Goal: Contribute content: Add original content to the website for others to see

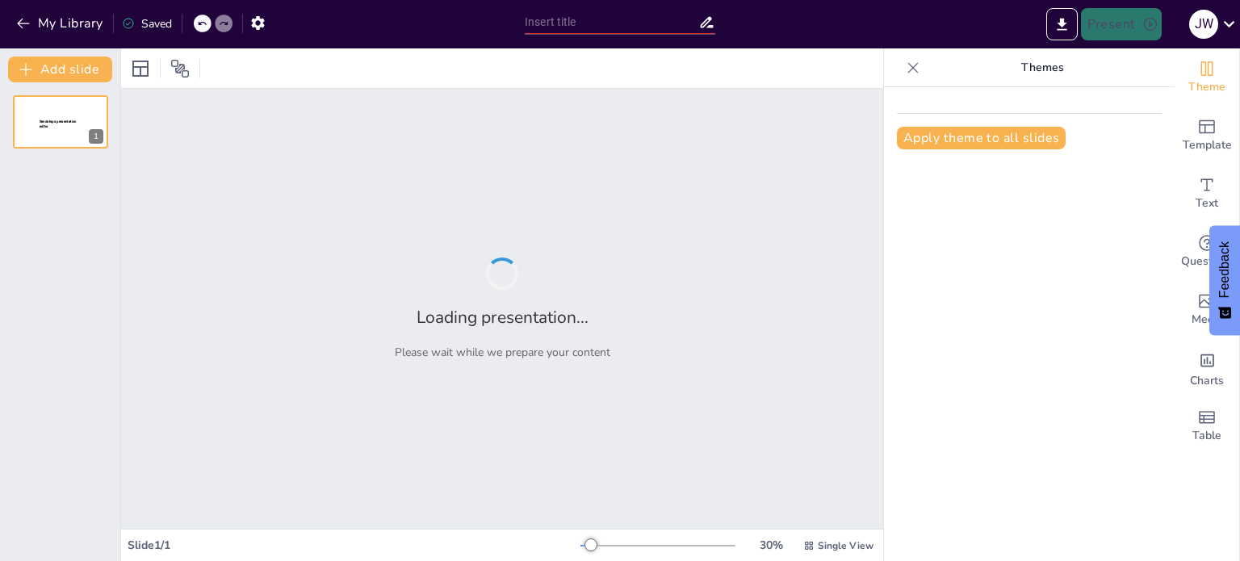
type input "Transformación del Comercio: La Sinergia entre Inteligencia Artificial y el Int…"
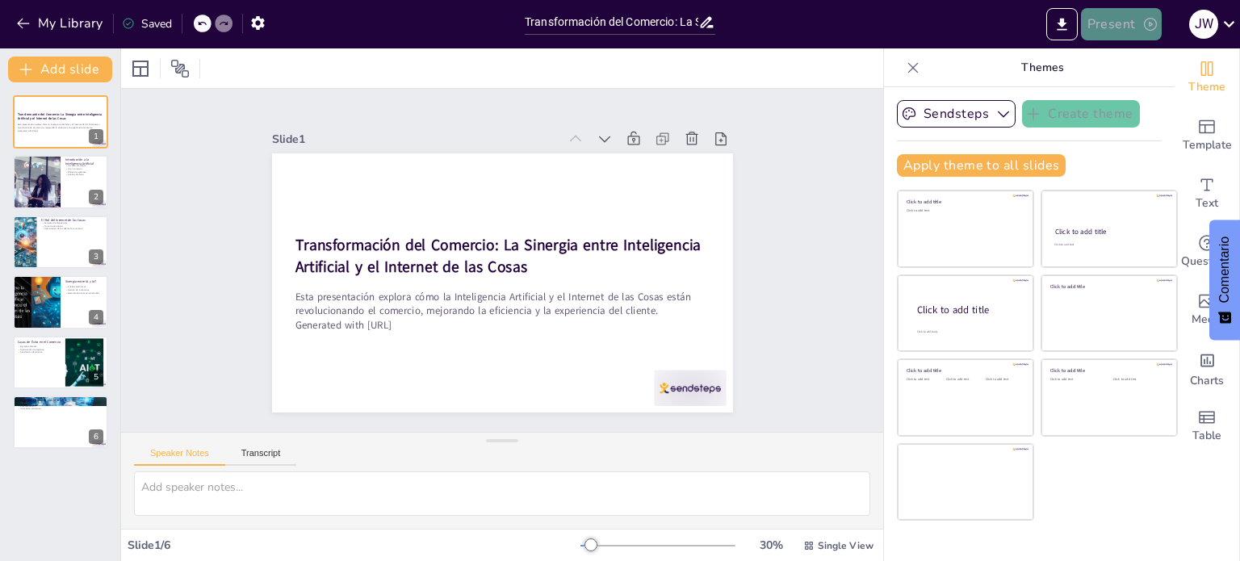
click at [1120, 19] on button "Present" at bounding box center [1121, 24] width 81 height 32
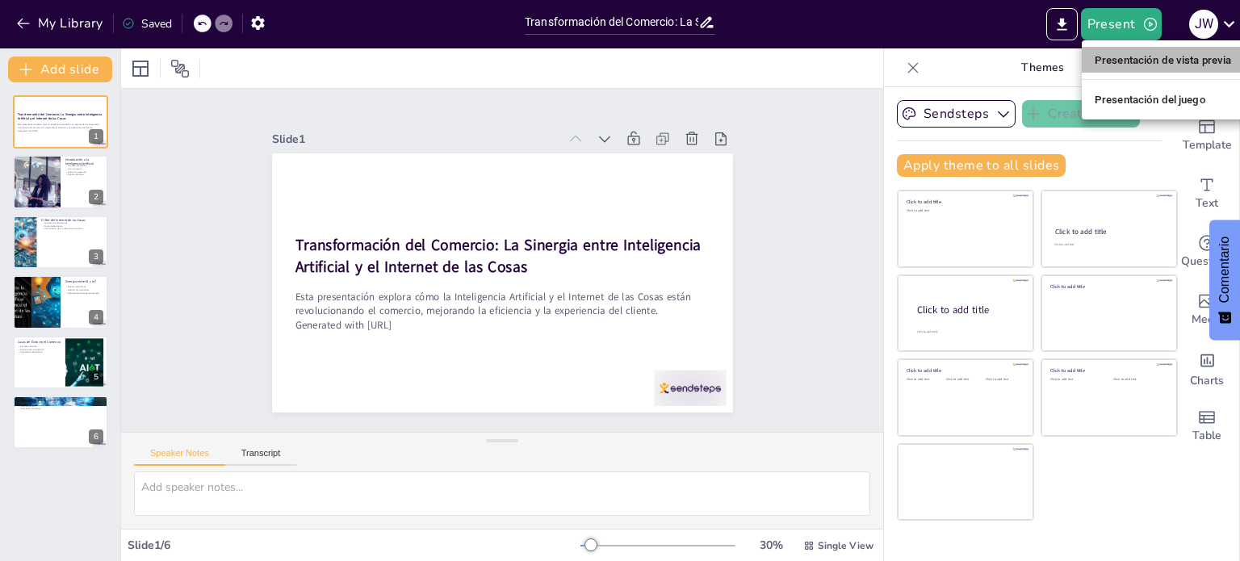
click at [1146, 54] on font "Presentación de vista previa" at bounding box center [1163, 60] width 137 height 12
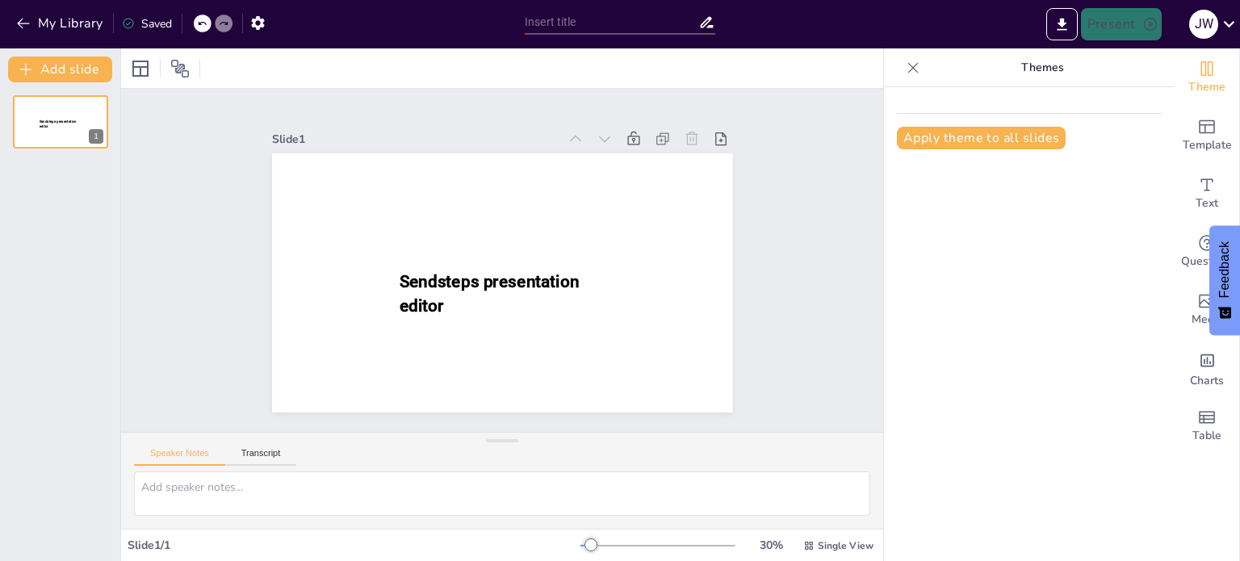
type input "Transformación del Comercio: La Sinergia entre Inteligencia Artificial y el Int…"
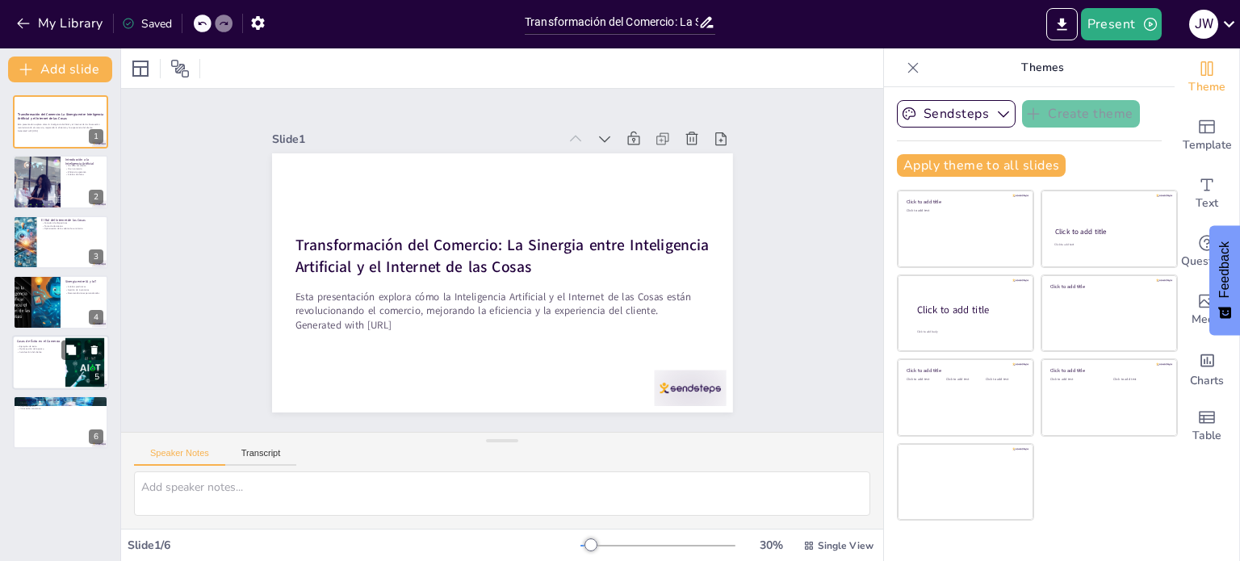
click at [55, 347] on p "Optimización de logística" at bounding box center [39, 348] width 44 height 3
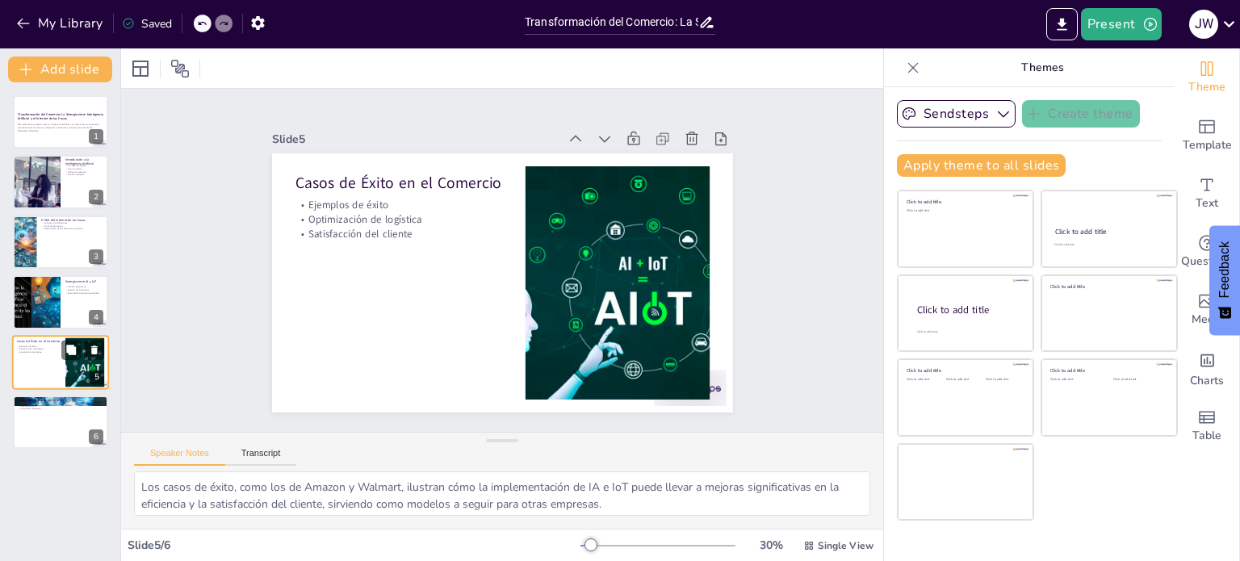
type textarea "Los casos de éxito, como los de Amazon y Walmart, ilustran cómo la implementaci…"
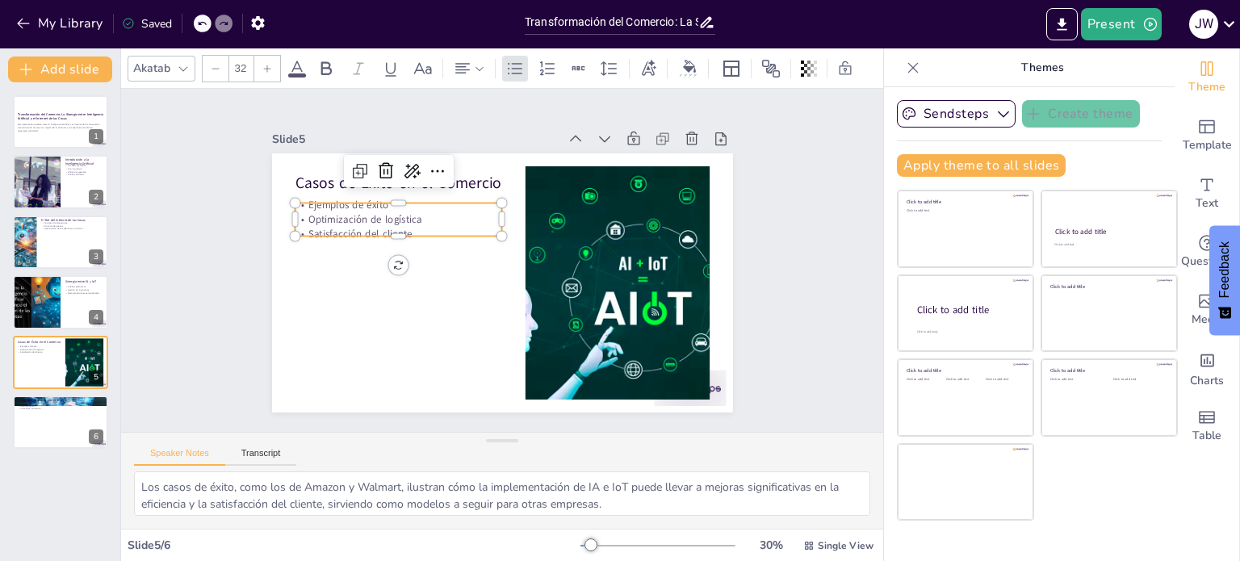
click at [355, 199] on p "Ejemplos de éxito" at bounding box center [398, 205] width 207 height 15
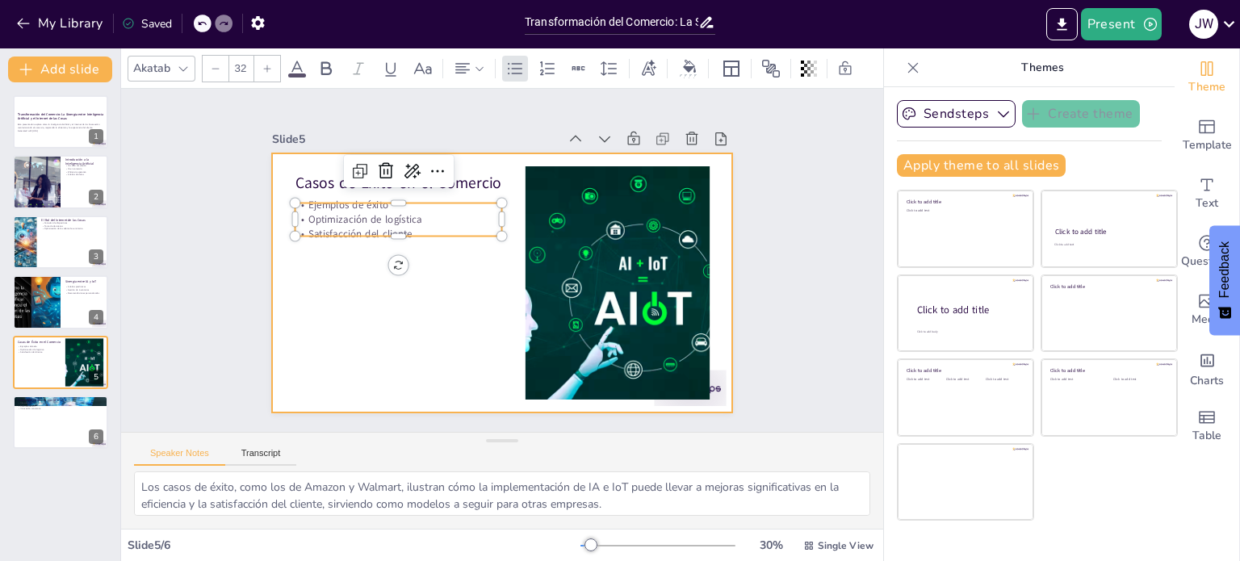
click at [325, 270] on div at bounding box center [502, 282] width 461 height 259
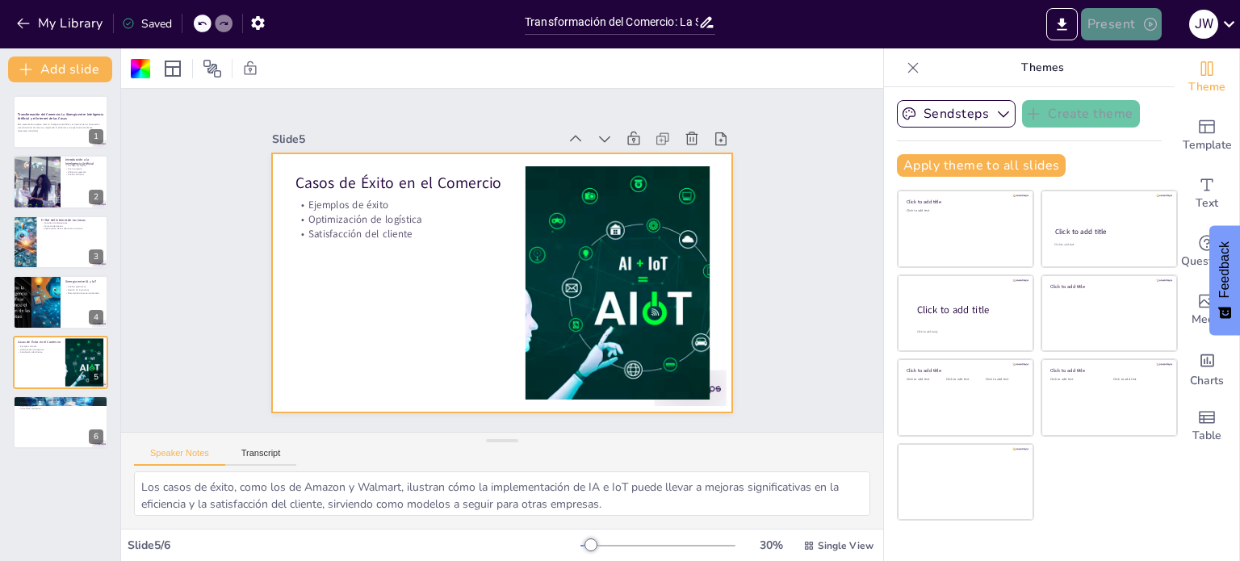
click at [1116, 17] on button "Present" at bounding box center [1121, 24] width 81 height 32
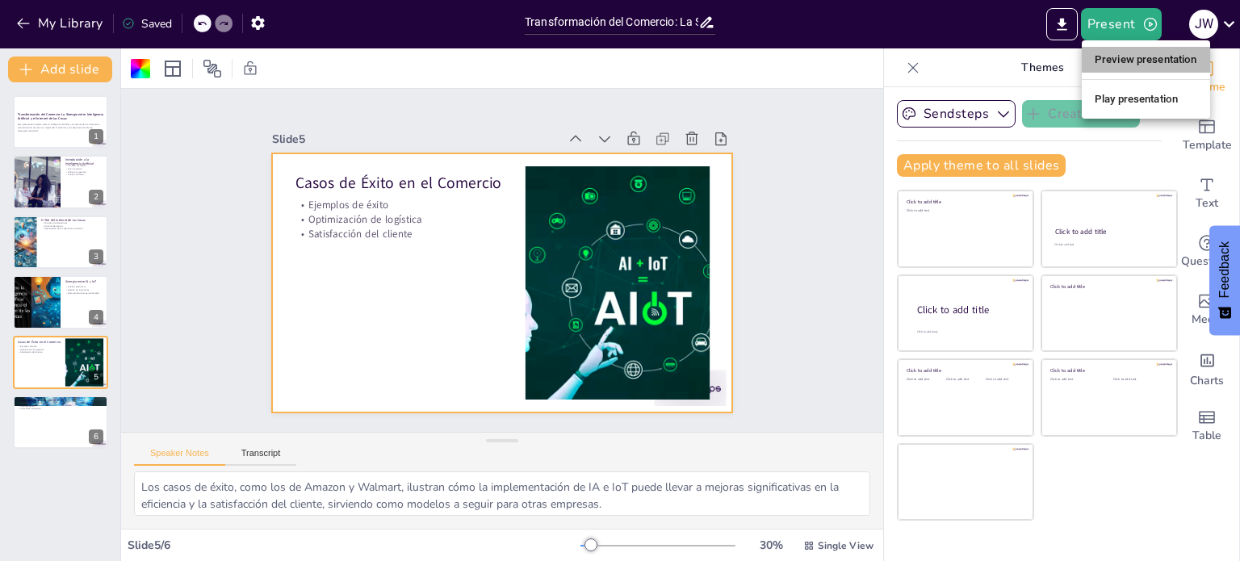
click at [1129, 54] on li "Preview presentation" at bounding box center [1146, 60] width 128 height 26
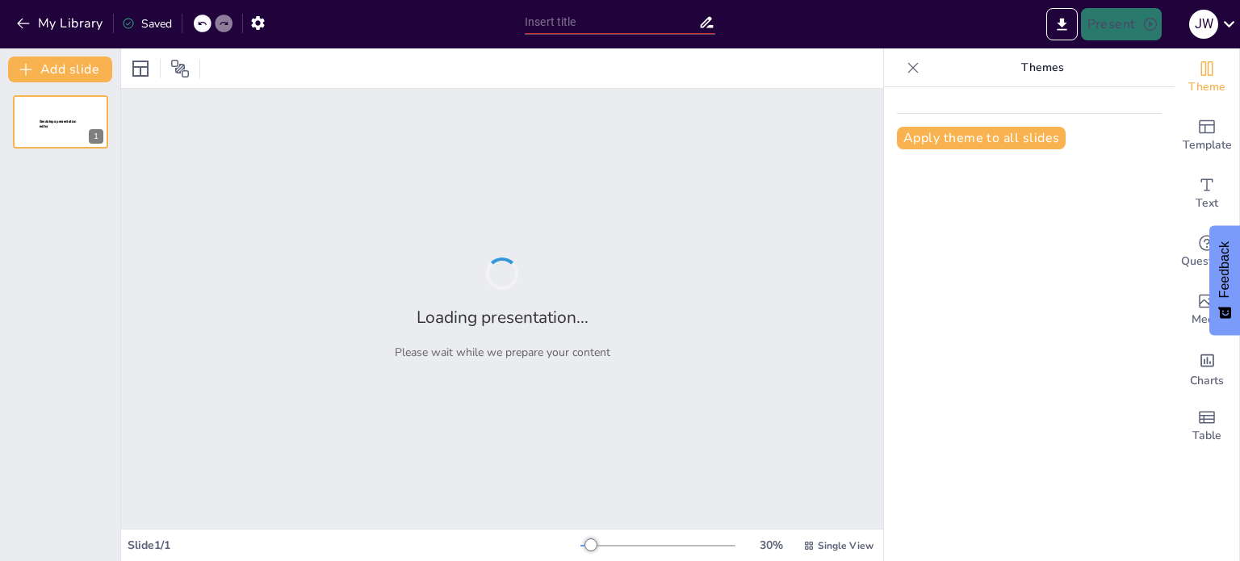
type input "Transformación del Comercio: La Sinergia entre Inteligencia Artificial y el Int…"
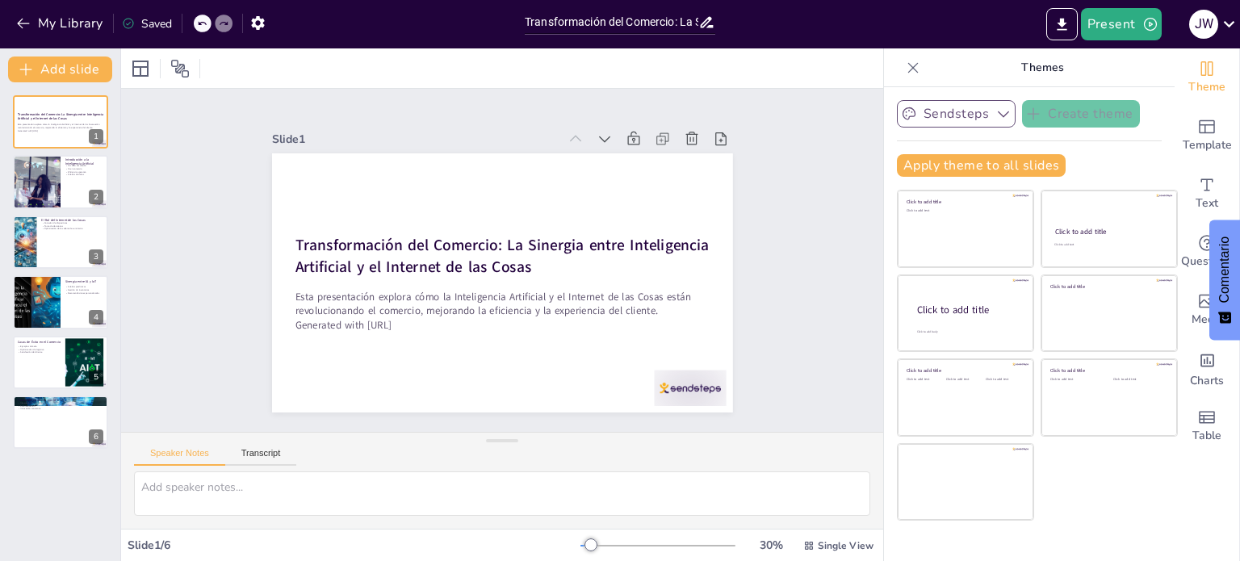
click at [965, 111] on button "Sendsteps" at bounding box center [956, 113] width 119 height 27
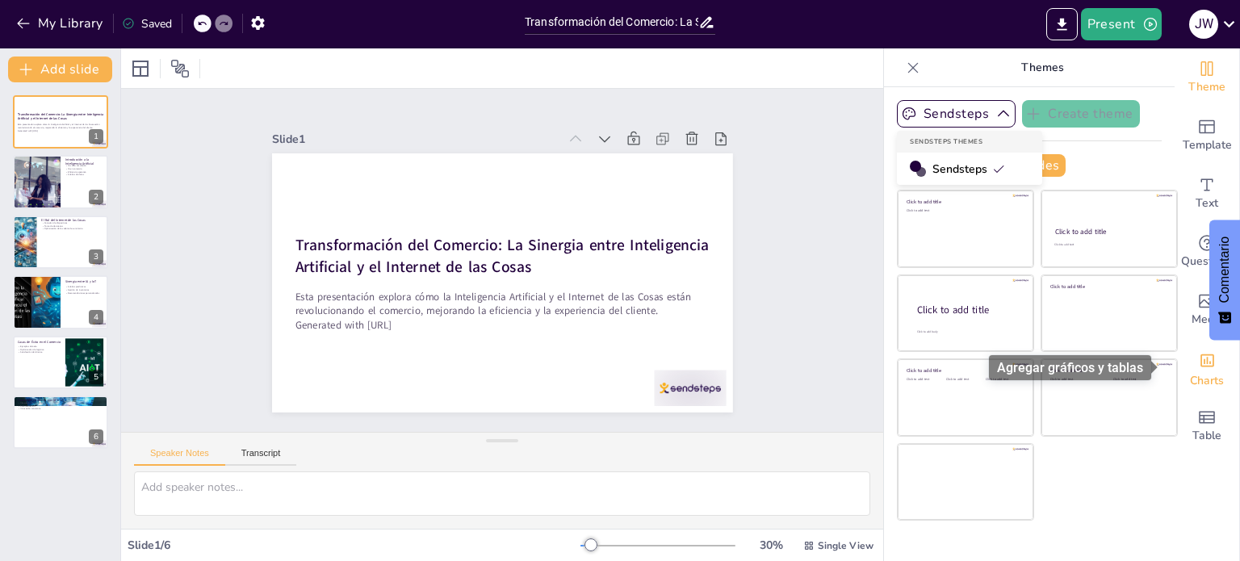
click at [1195, 374] on span "Charts" at bounding box center [1207, 381] width 34 height 18
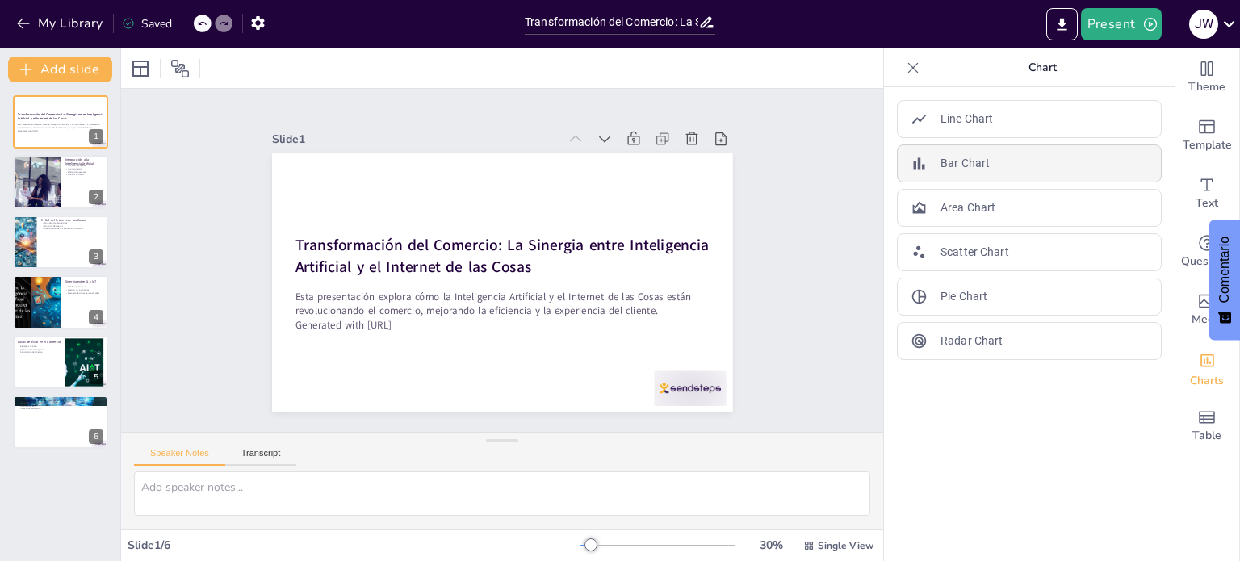
click at [940, 157] on p "Bar Chart" at bounding box center [964, 163] width 49 height 17
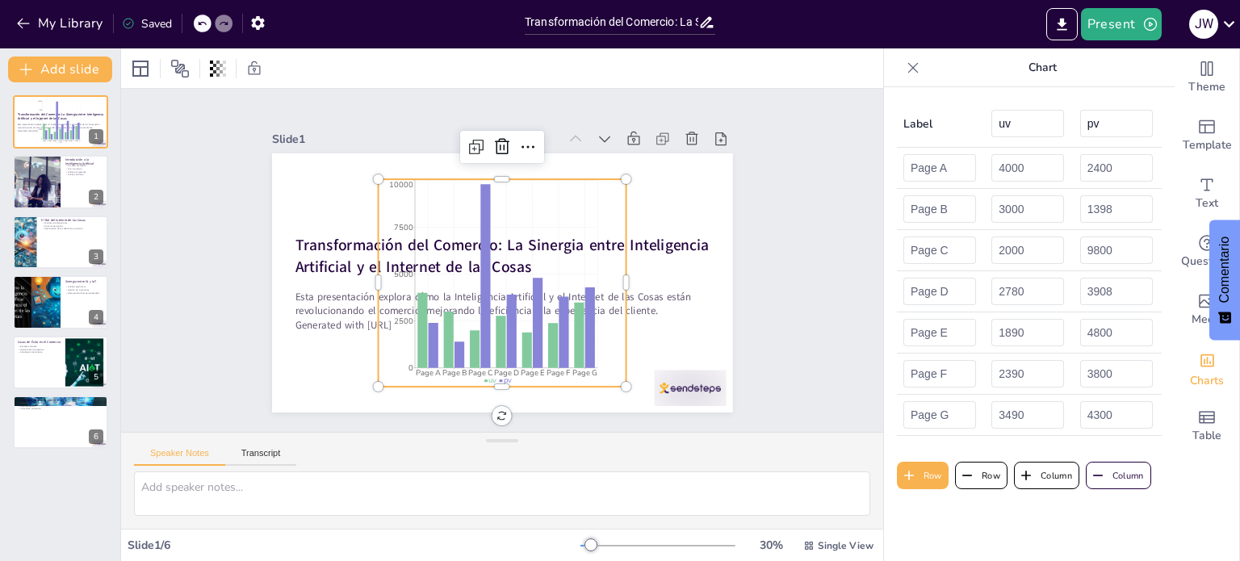
click at [905, 68] on icon at bounding box center [913, 68] width 16 height 16
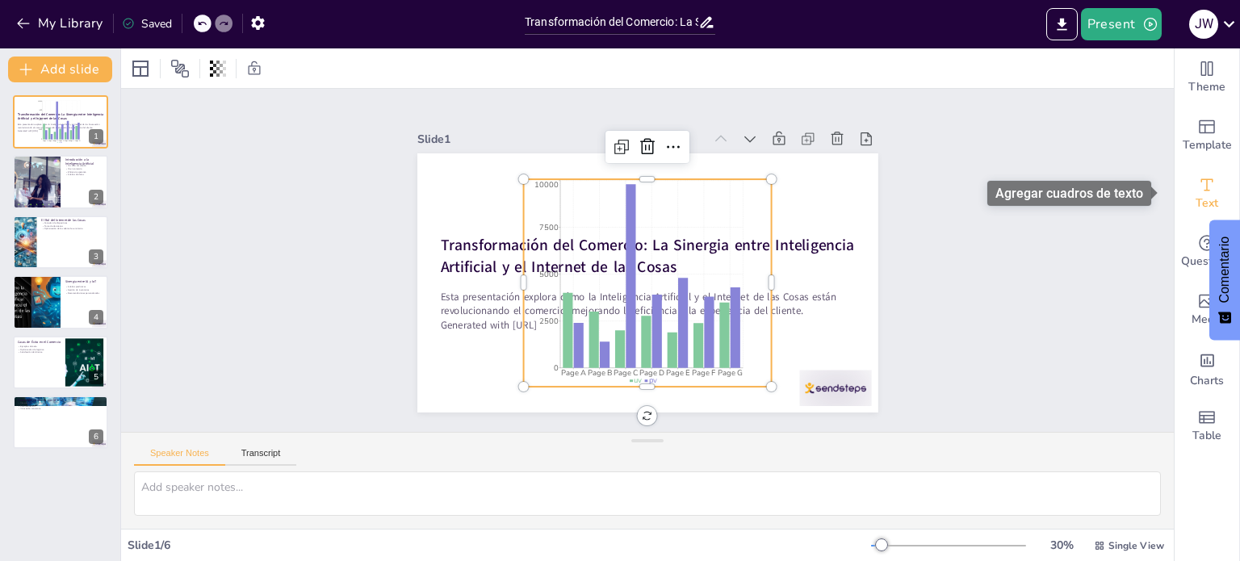
click at [1196, 195] on span "Text" at bounding box center [1207, 204] width 23 height 18
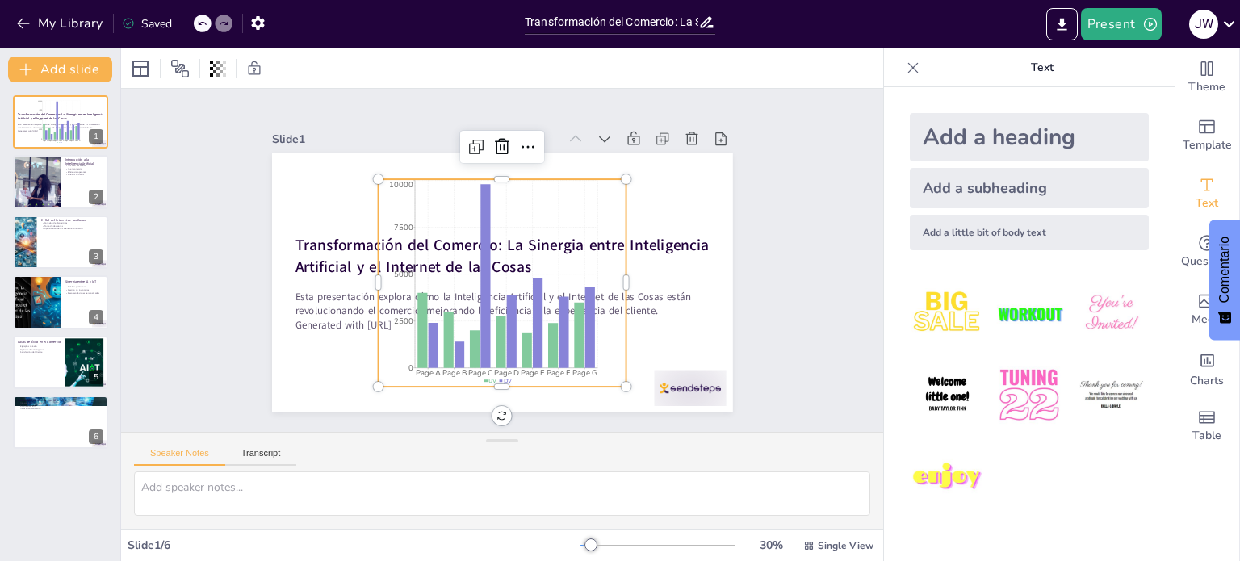
click at [1025, 316] on img at bounding box center [1028, 313] width 75 height 75
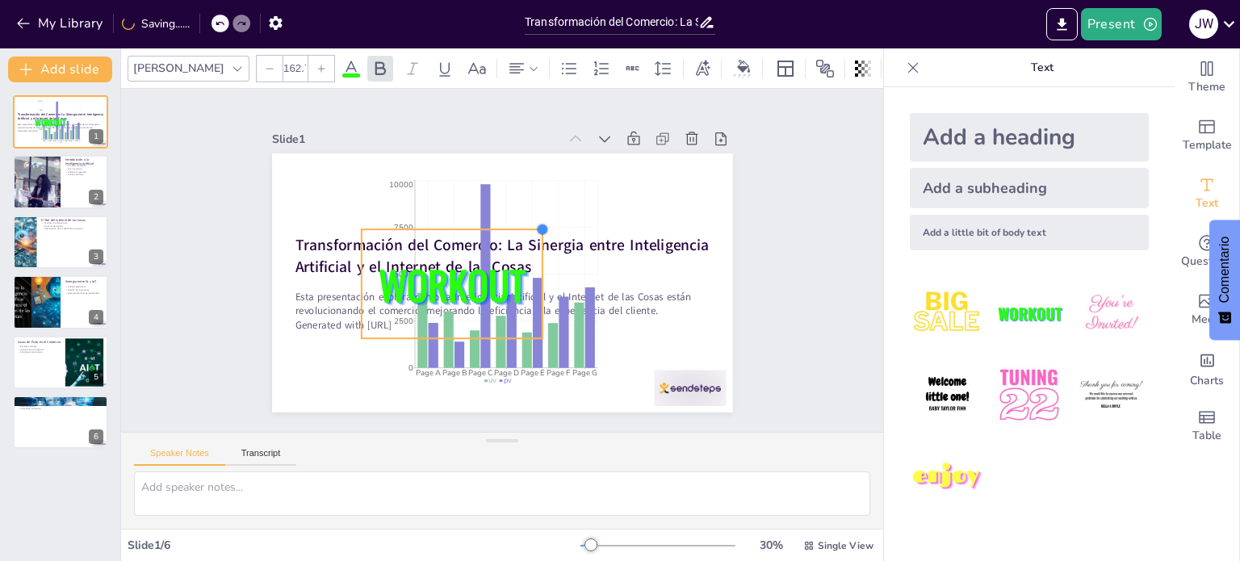
click at [513, 302] on div at bounding box center [504, 311] width 18 height 18
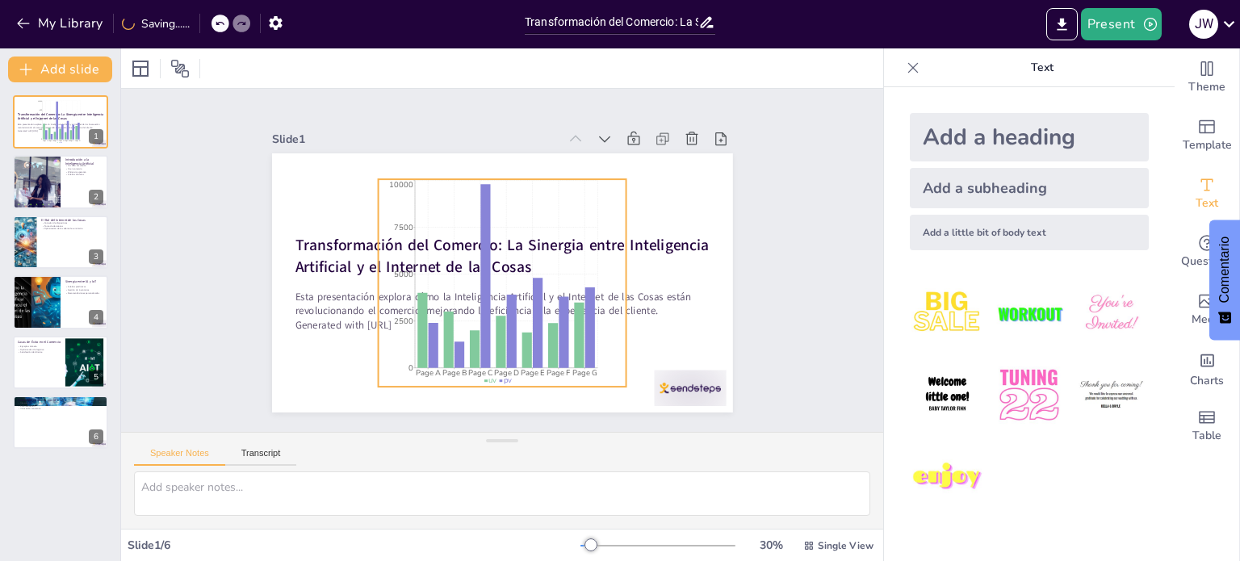
click at [589, 188] on icon "Page A Page B Page C Page D Page E Page F Page G 0 2500 5000 7500 10000" at bounding box center [482, 250] width 291 height 311
click at [379, 185] on div at bounding box center [370, 194] width 18 height 18
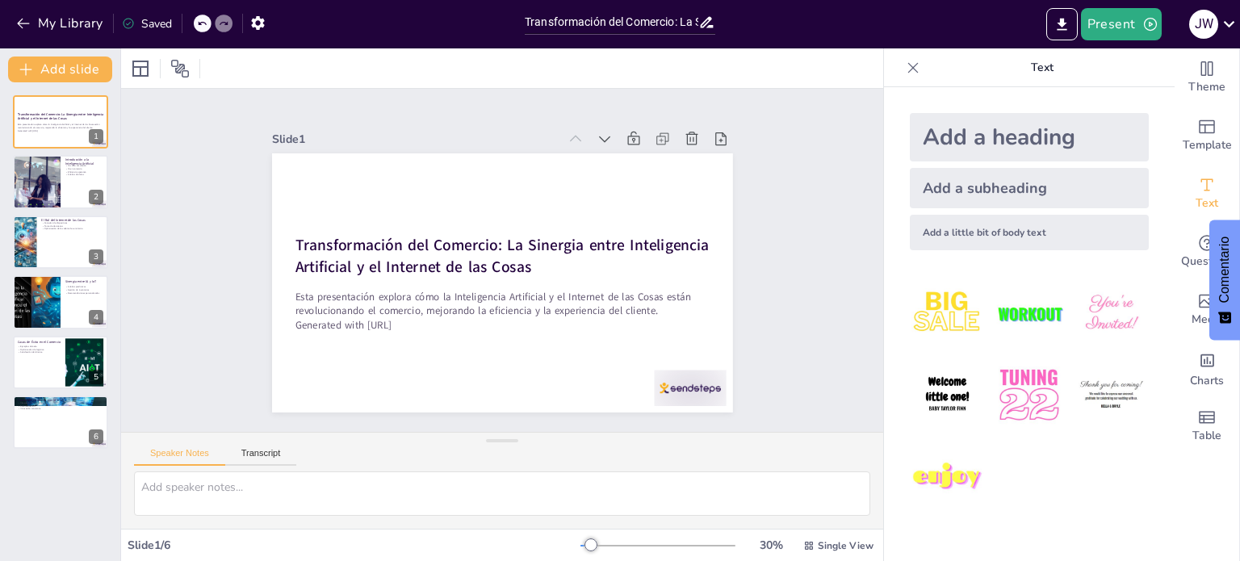
click at [905, 67] on icon at bounding box center [913, 68] width 16 height 16
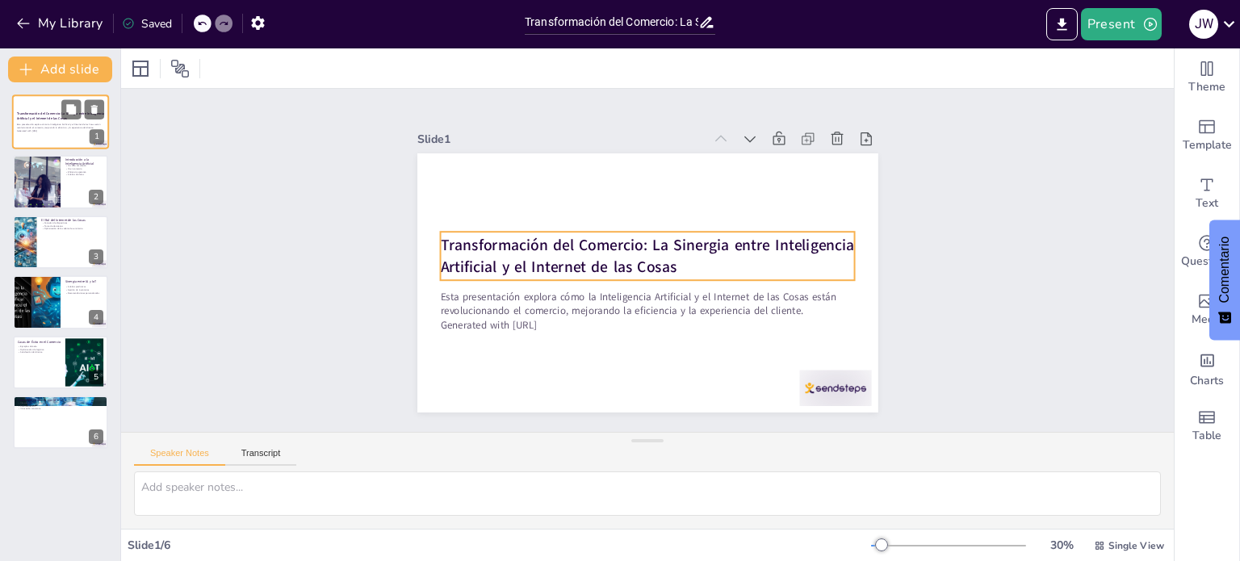
click at [55, 111] on div "Transformación del Comercio: La Sinergia entre Inteligencia Artificial y el Int…" at bounding box center [60, 116] width 87 height 10
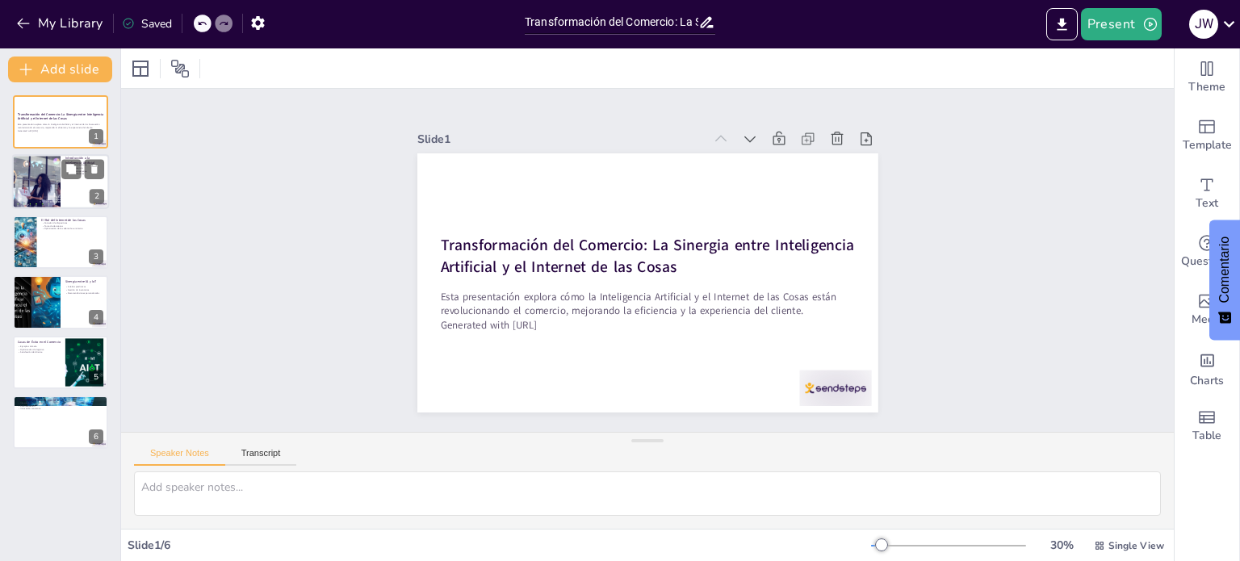
click at [47, 157] on div at bounding box center [36, 182] width 82 height 55
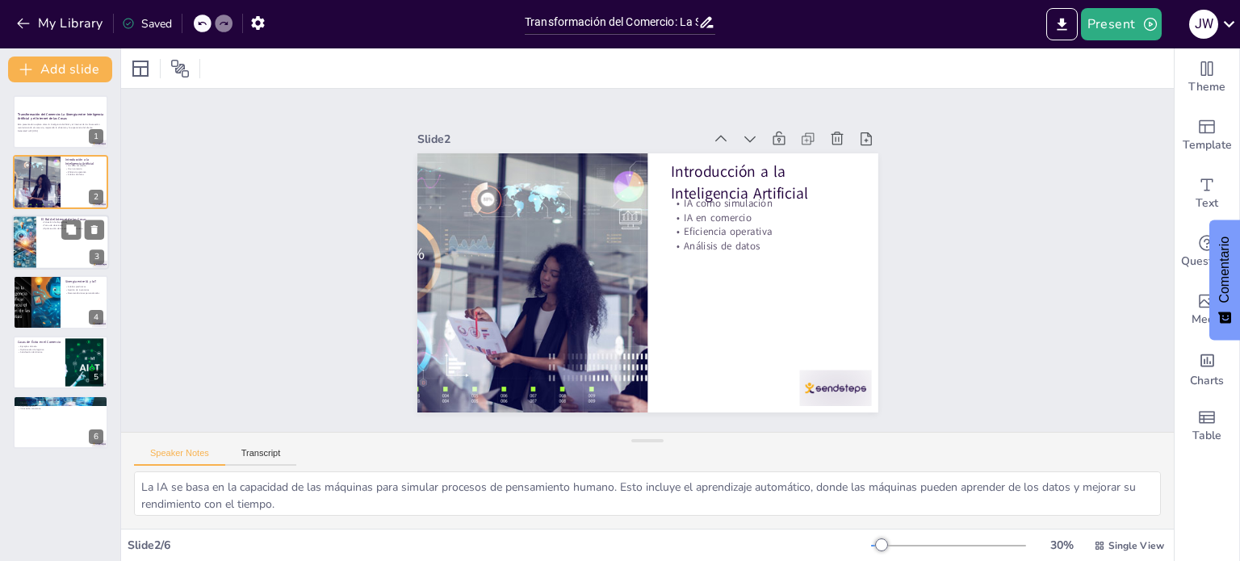
click at [48, 247] on div at bounding box center [60, 242] width 97 height 55
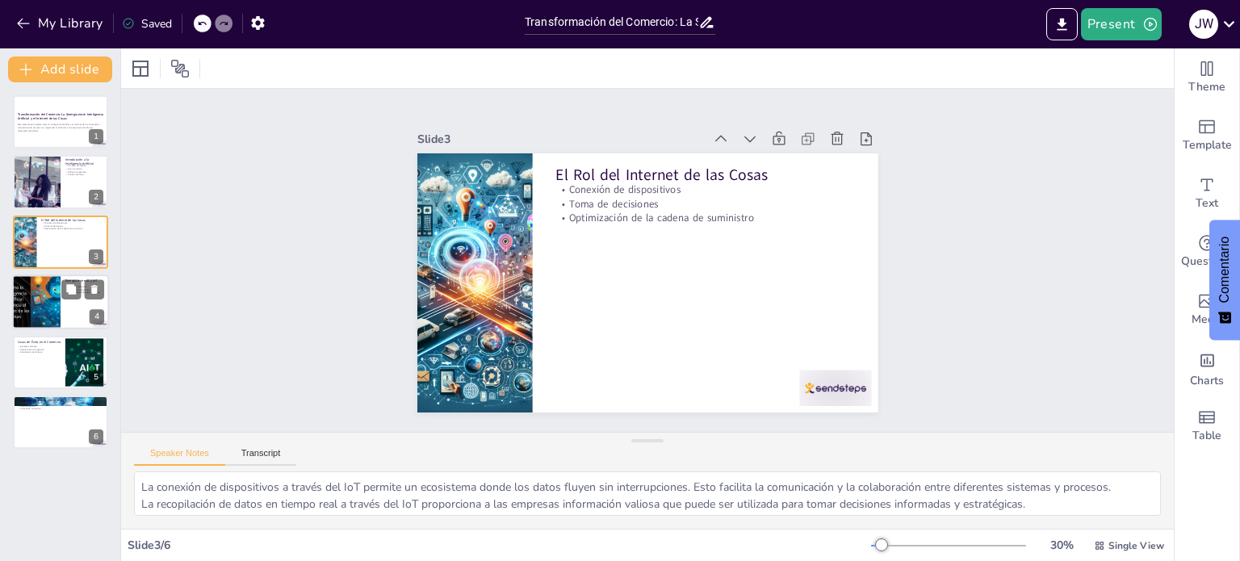
click at [44, 303] on div at bounding box center [36, 301] width 97 height 55
type textarea "Los análisis predictivos son una herramienta poderosa que permite a las empresa…"
